Goal: Task Accomplishment & Management: Complete application form

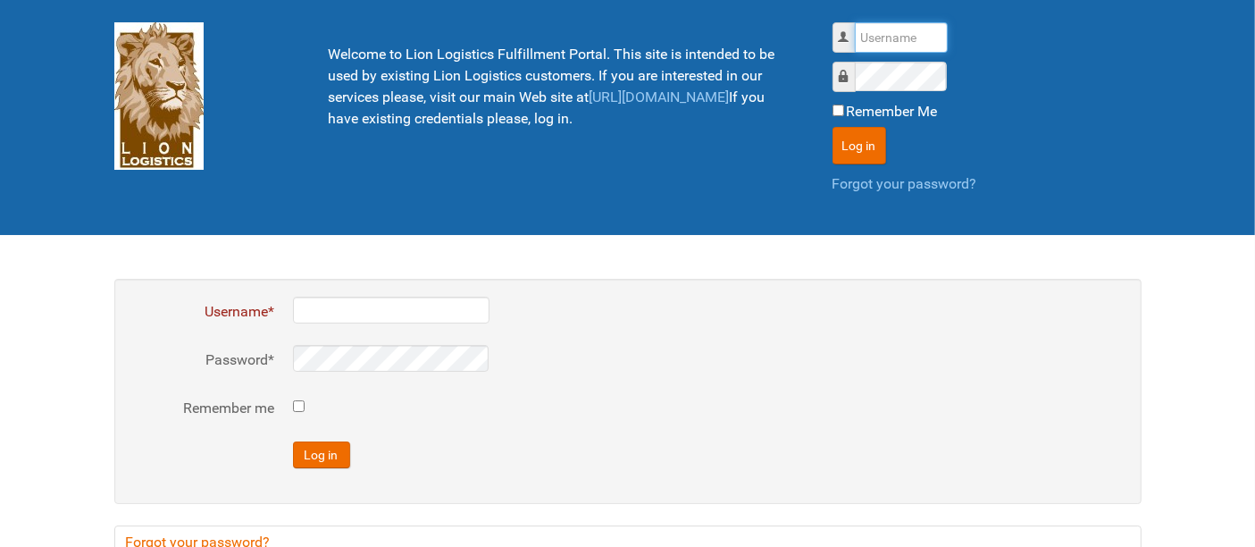
click at [872, 50] on input "Username" at bounding box center [901, 37] width 93 height 30
click at [879, 35] on input "Username" at bounding box center [901, 37] width 93 height 30
type input "al"
click at [833, 127] on button "Log in" at bounding box center [860, 146] width 54 height 38
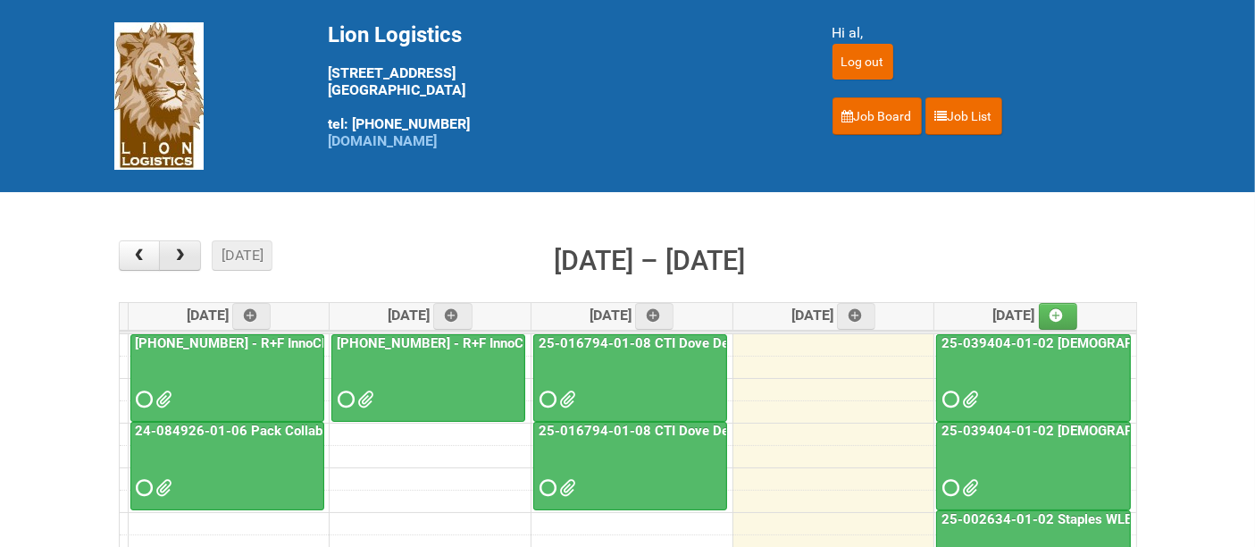
click at [186, 252] on span "button" at bounding box center [180, 255] width 17 height 14
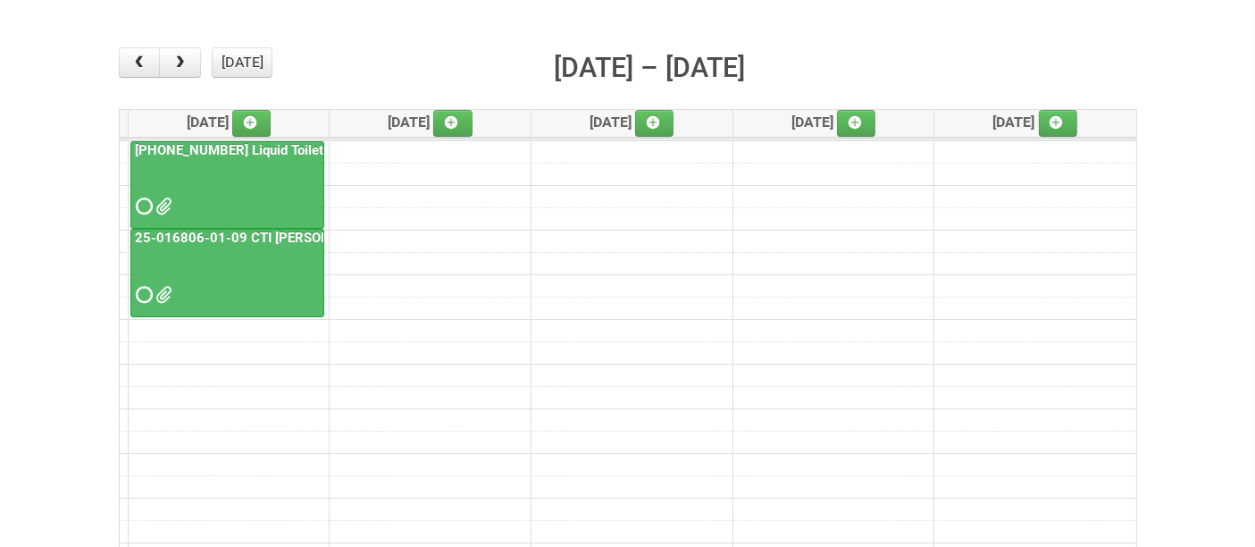
scroll to position [198, 0]
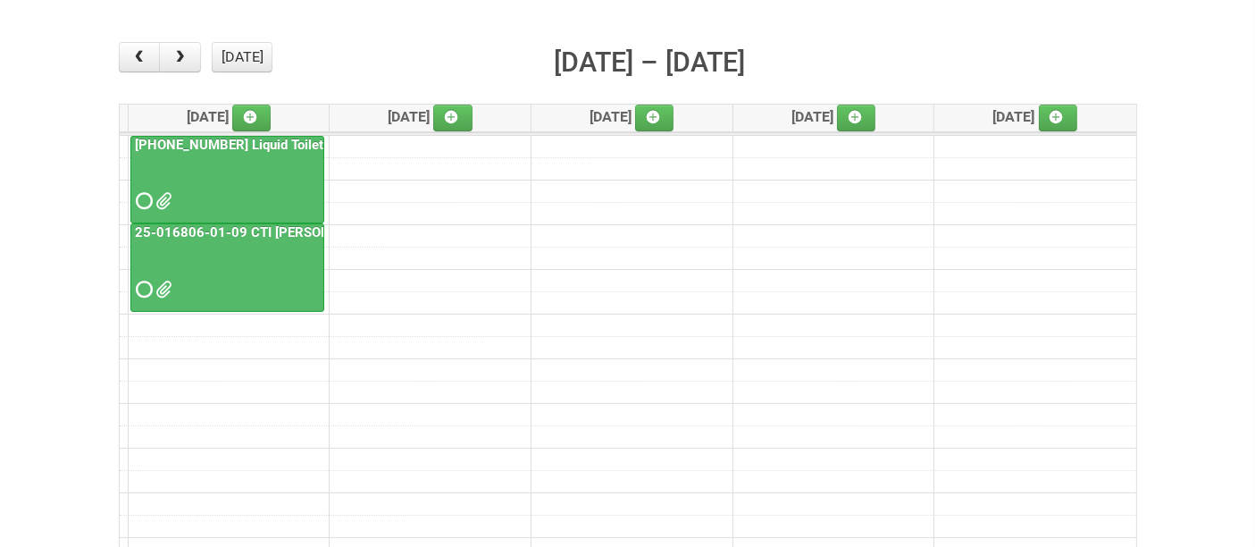
click at [238, 177] on div at bounding box center [227, 185] width 190 height 58
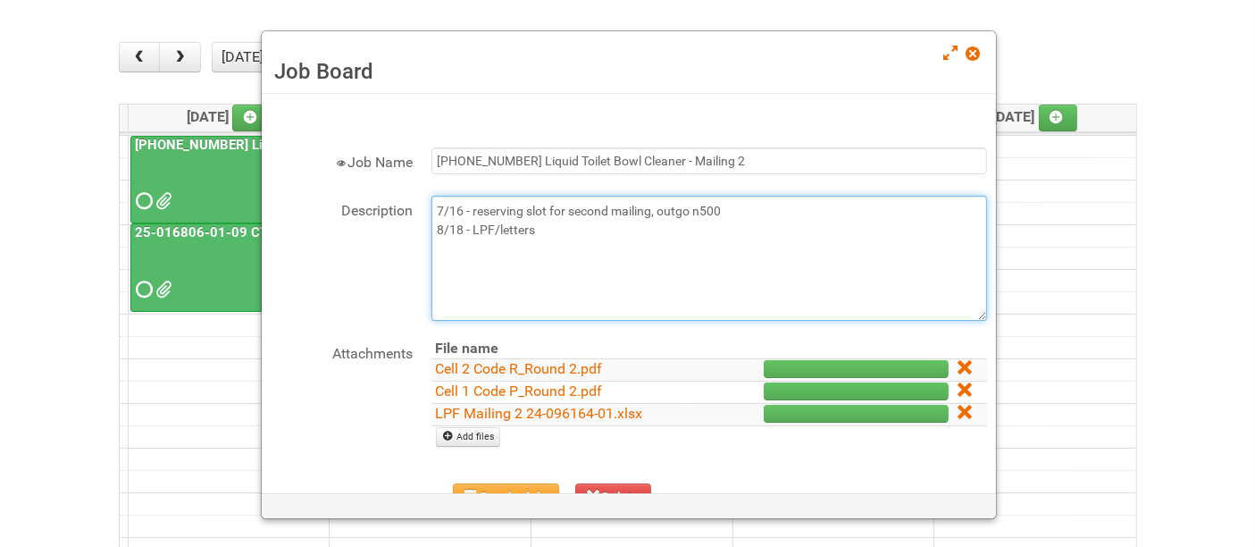
click at [610, 230] on textarea "7/16 - reserving slot for second mailing, outgo n500 8/18 - LPF/letters" at bounding box center [709, 258] width 556 height 125
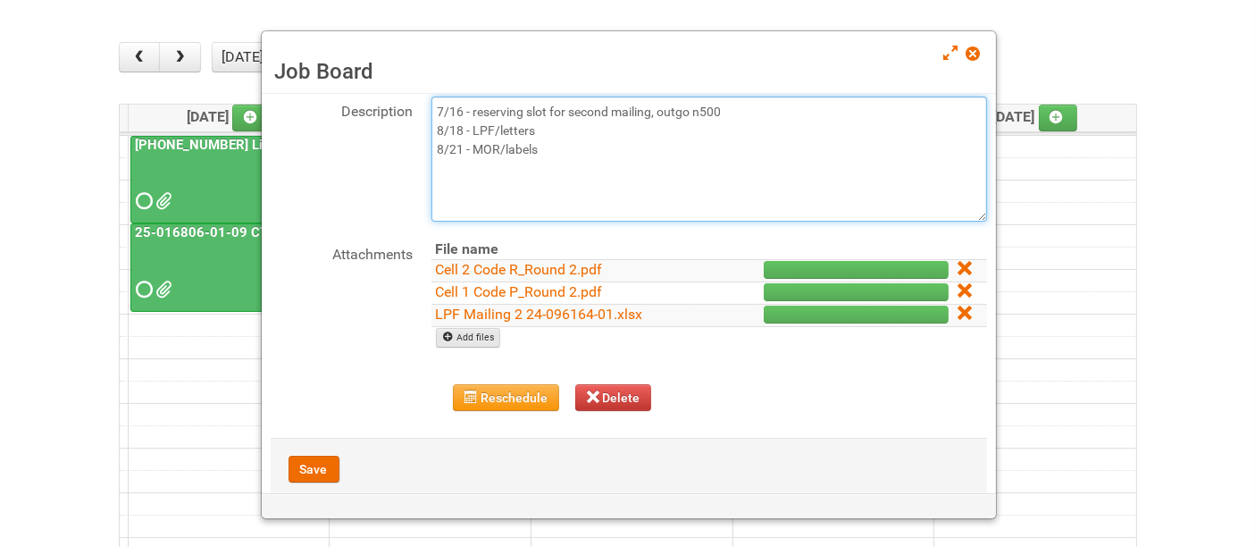
type textarea "7/16 - reserving slot for second mailing, outgo n500 8/18 - LPF/letters 8/21 - …"
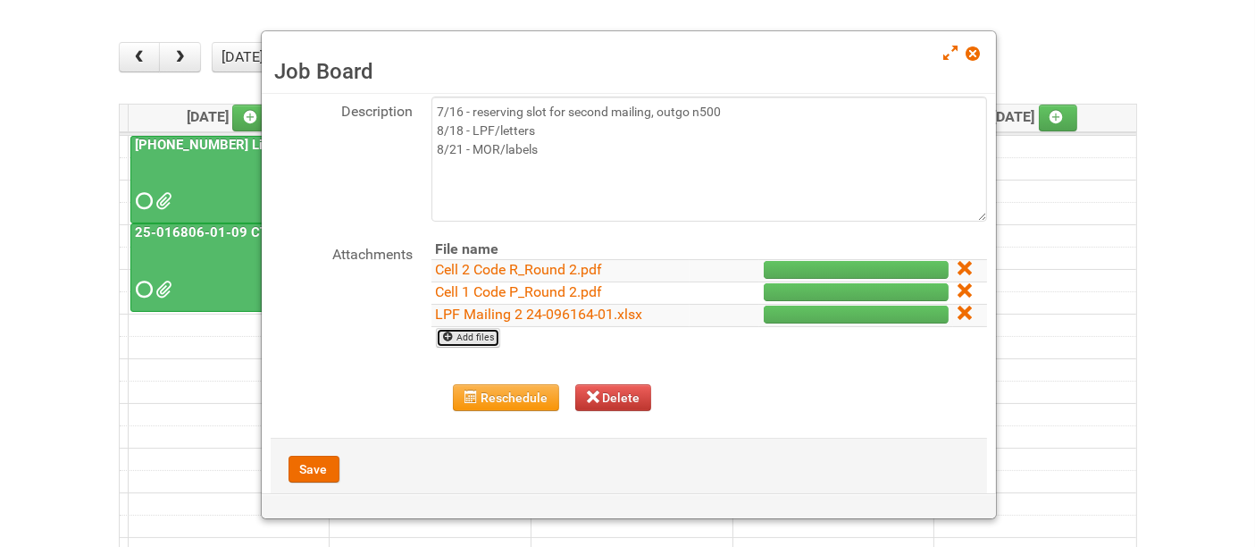
click at [471, 342] on link "Add files" at bounding box center [468, 338] width 65 height 20
type input "C:\fakepath\MOR_Mailing 2 24-096164-01-08.xlsm"
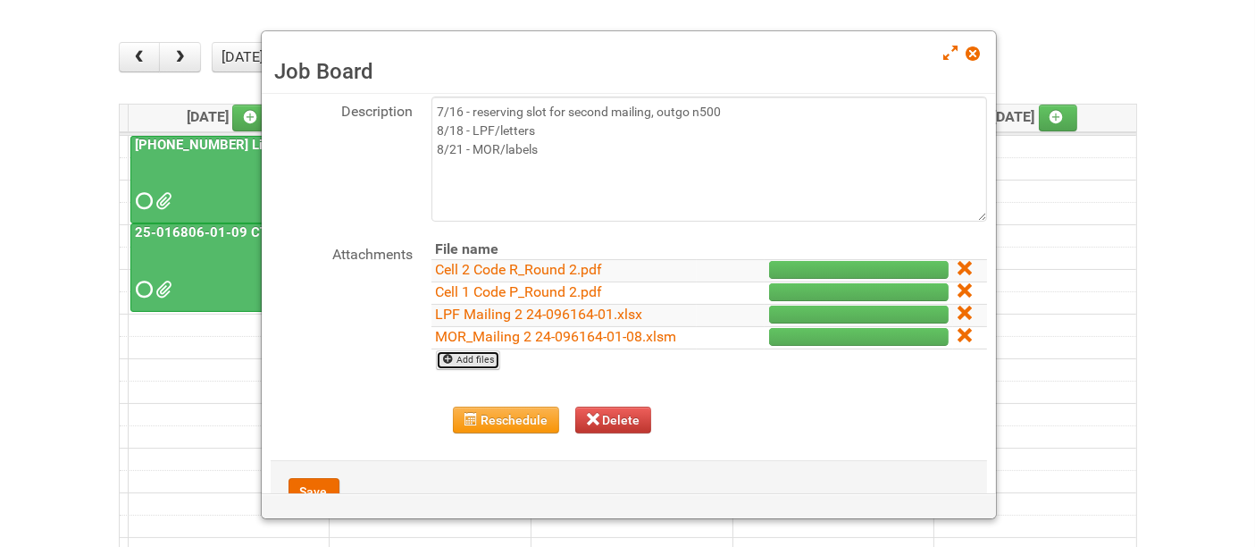
click at [472, 361] on link "Add files" at bounding box center [468, 360] width 65 height 20
type input "C:\fakepath\Labels Mailing 2 24-096164-01-08 Toilet Bowl Cleaner.xlsx"
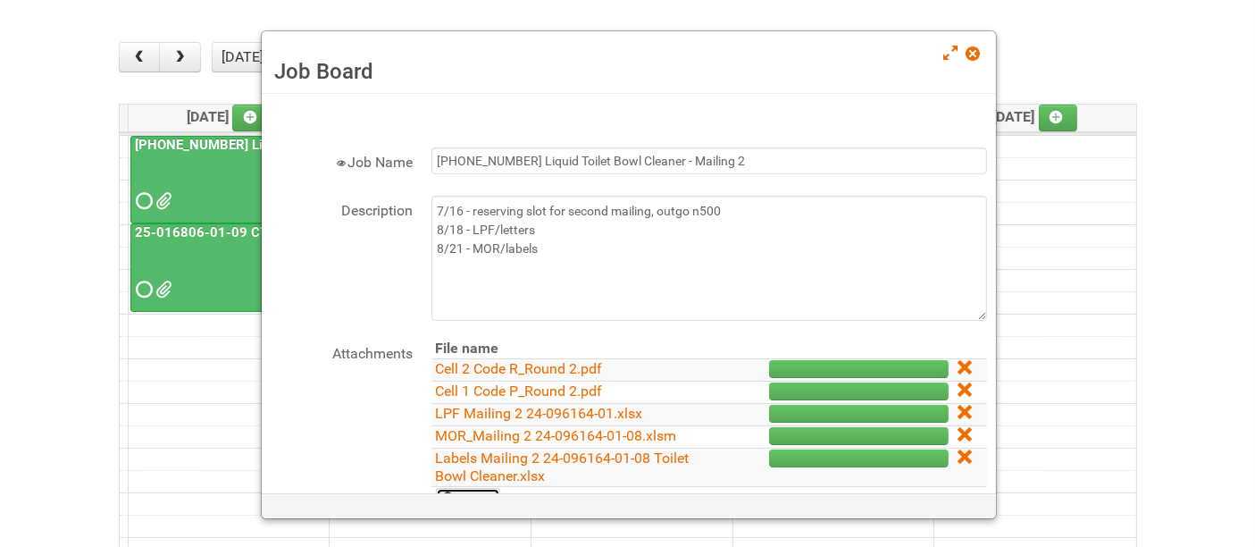
scroll to position [191, 0]
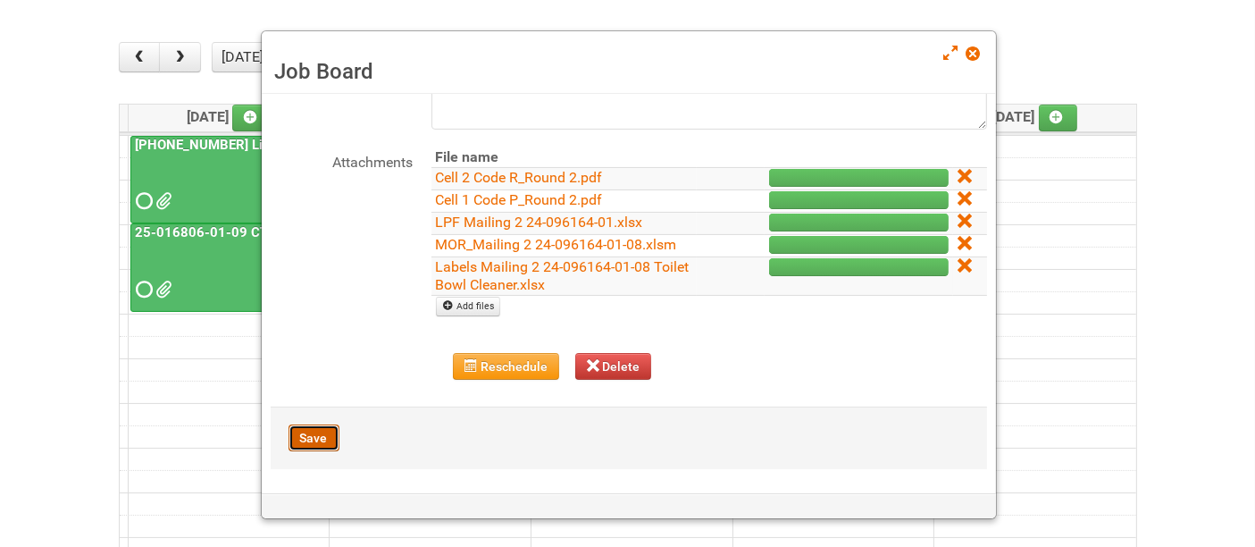
click at [301, 436] on button "Save" at bounding box center [314, 437] width 51 height 27
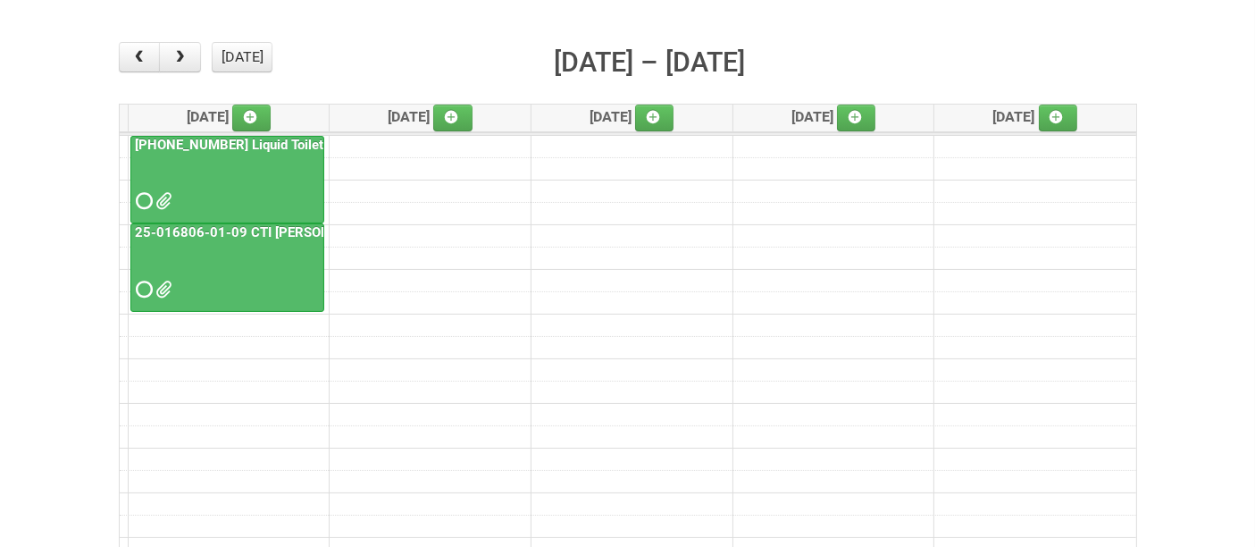
click at [206, 266] on div at bounding box center [227, 274] width 190 height 58
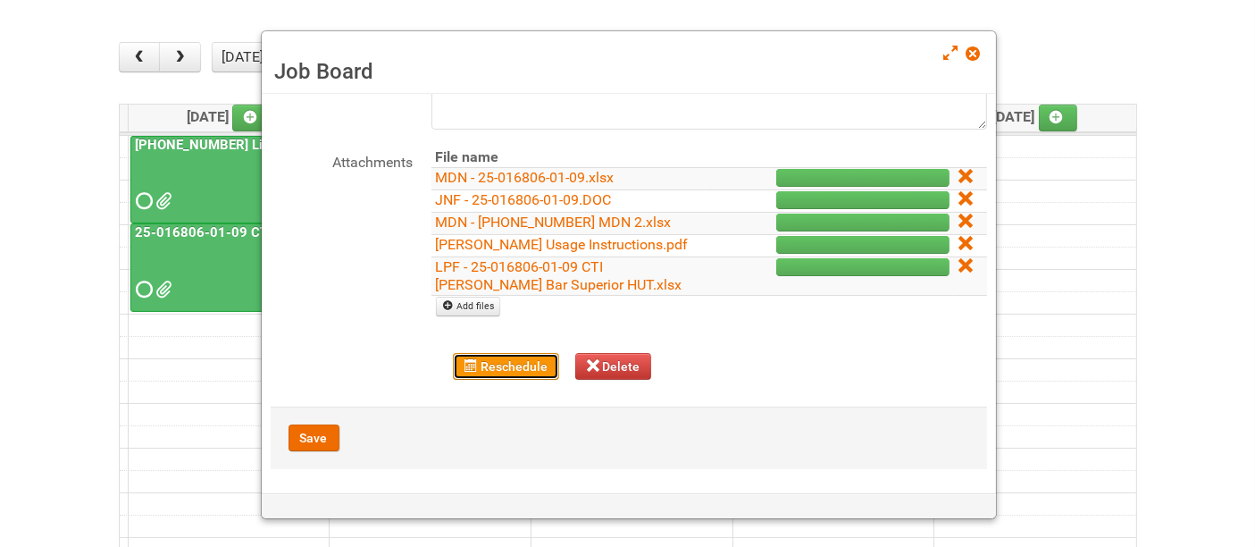
click at [487, 358] on button "Reschedule" at bounding box center [506, 366] width 106 height 27
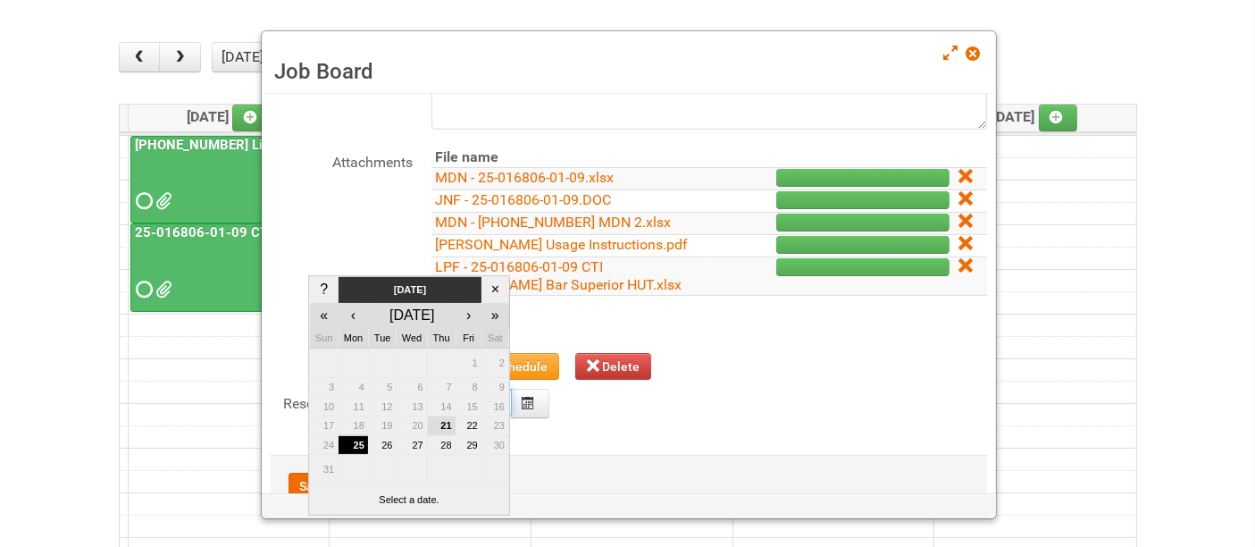
click at [457, 394] on body "Lion Logistics [STREET_ADDRESS] tel: [PHONE_NUMBER] [DOMAIN_NAME] Hi al, Log ou…" at bounding box center [627, 346] width 1255 height 1089
click at [418, 438] on td "27" at bounding box center [412, 445] width 30 height 20
type input "[DATE]"
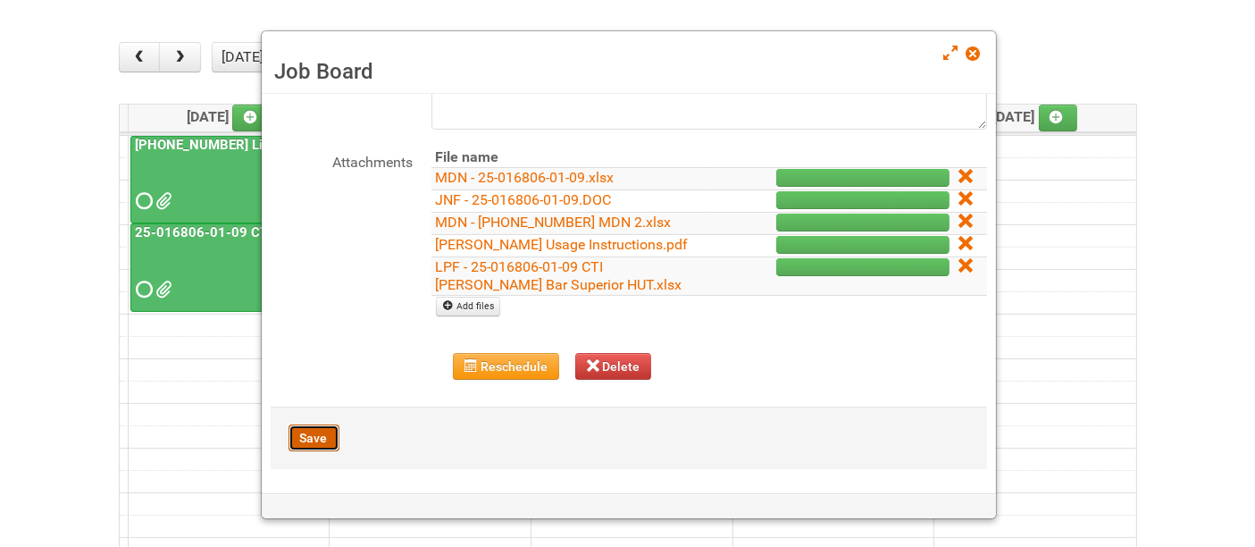
click at [306, 425] on button "Save" at bounding box center [314, 437] width 51 height 27
